Goal: Task Accomplishment & Management: Manage account settings

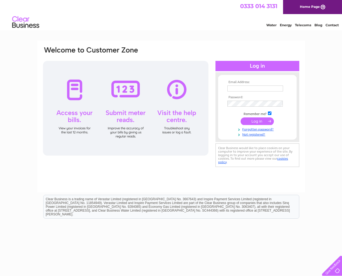
type input "[PERSON_NAME][EMAIL_ADDRESS][DOMAIN_NAME]"
click at [261, 122] on input "submit" at bounding box center [257, 121] width 33 height 8
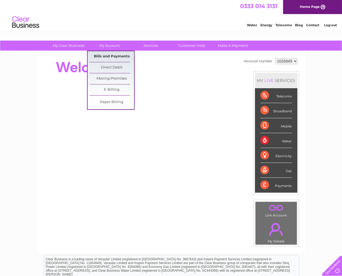
click at [105, 57] on link "Bills and Payments" at bounding box center [111, 56] width 45 height 11
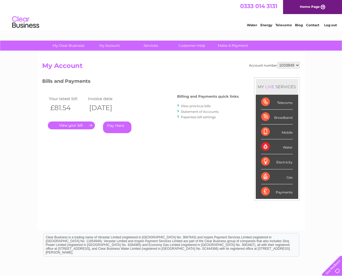
click at [69, 127] on link "." at bounding box center [71, 125] width 47 height 8
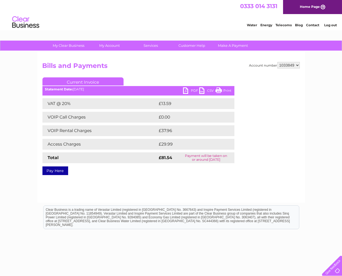
click at [183, 89] on link "PDF" at bounding box center [191, 91] width 16 height 8
